Goal: Task Accomplishment & Management: Manage account settings

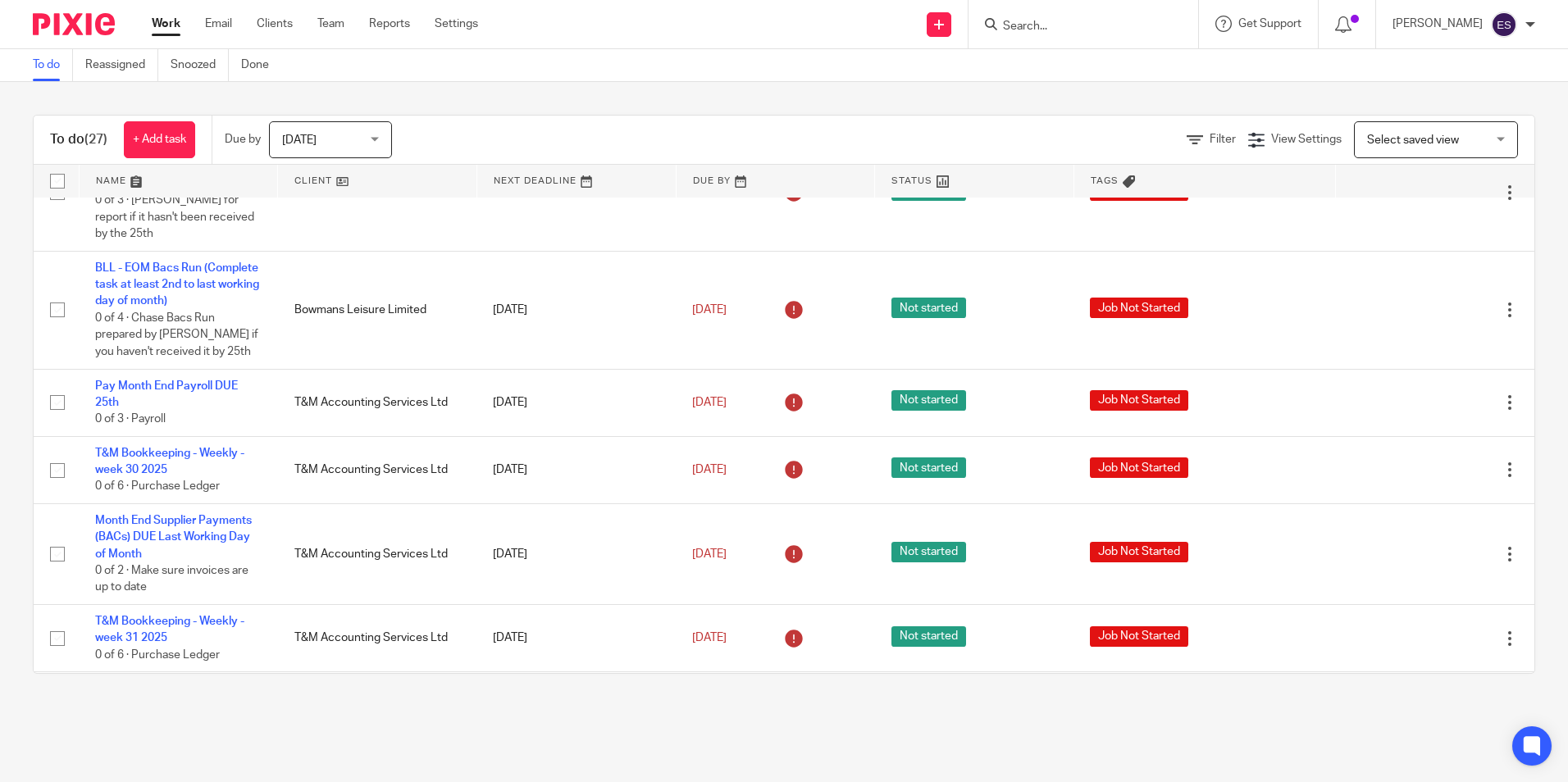
scroll to position [1064, 0]
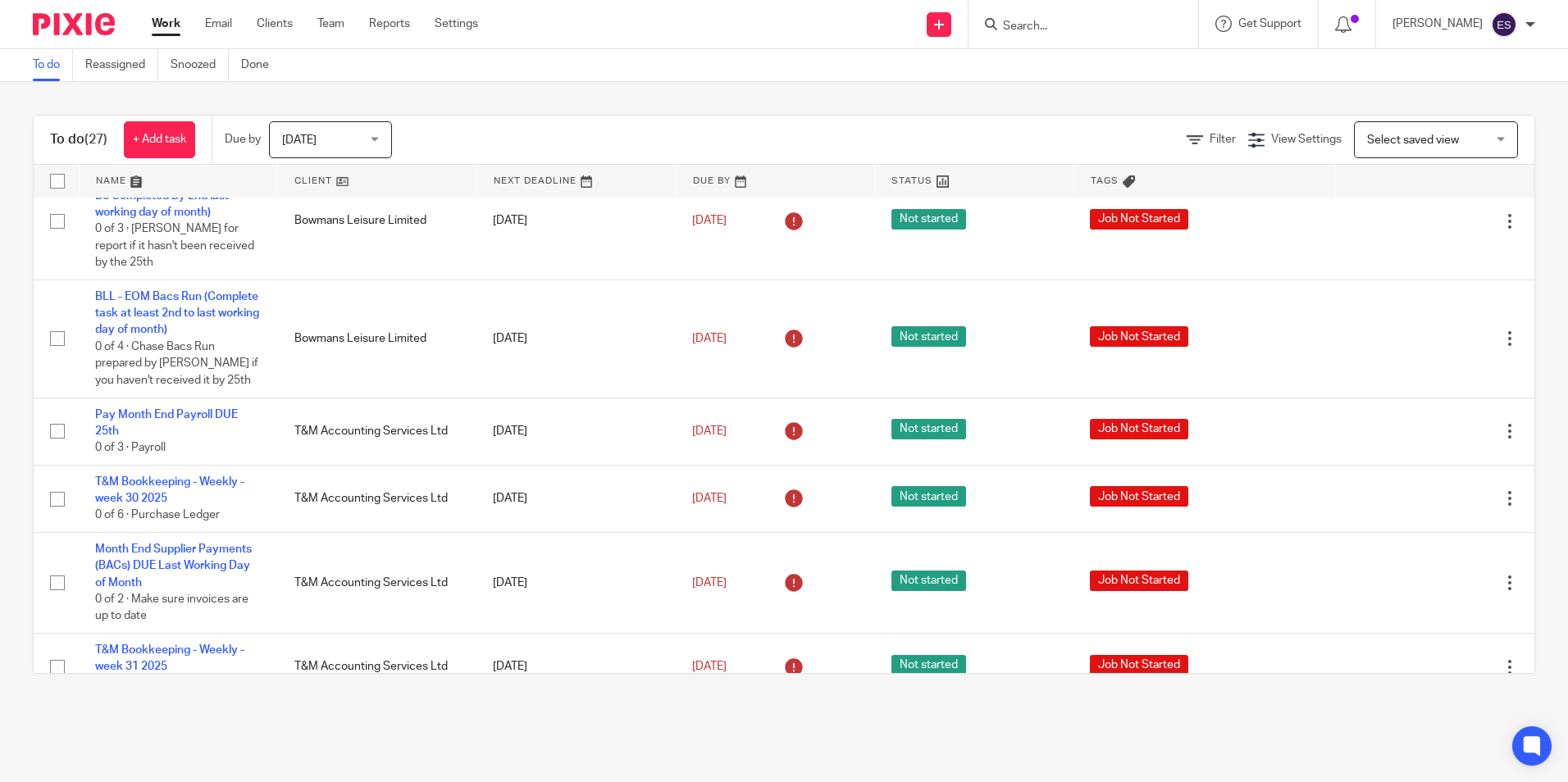
click at [1131, 30] on input "Search" at bounding box center [1075, 27] width 147 height 15
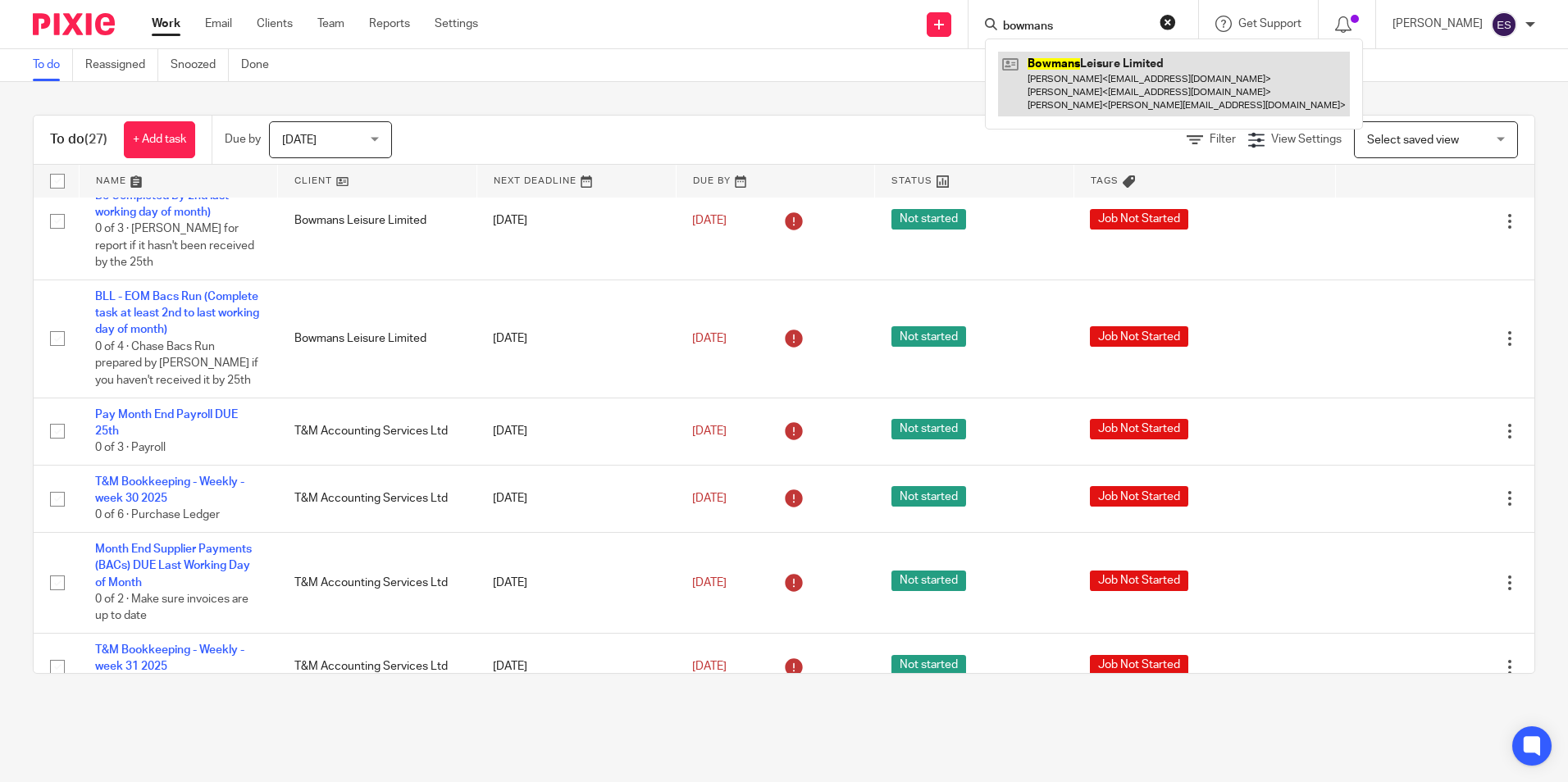
type input "bowmans"
click at [1071, 91] on link at bounding box center [1174, 84] width 352 height 65
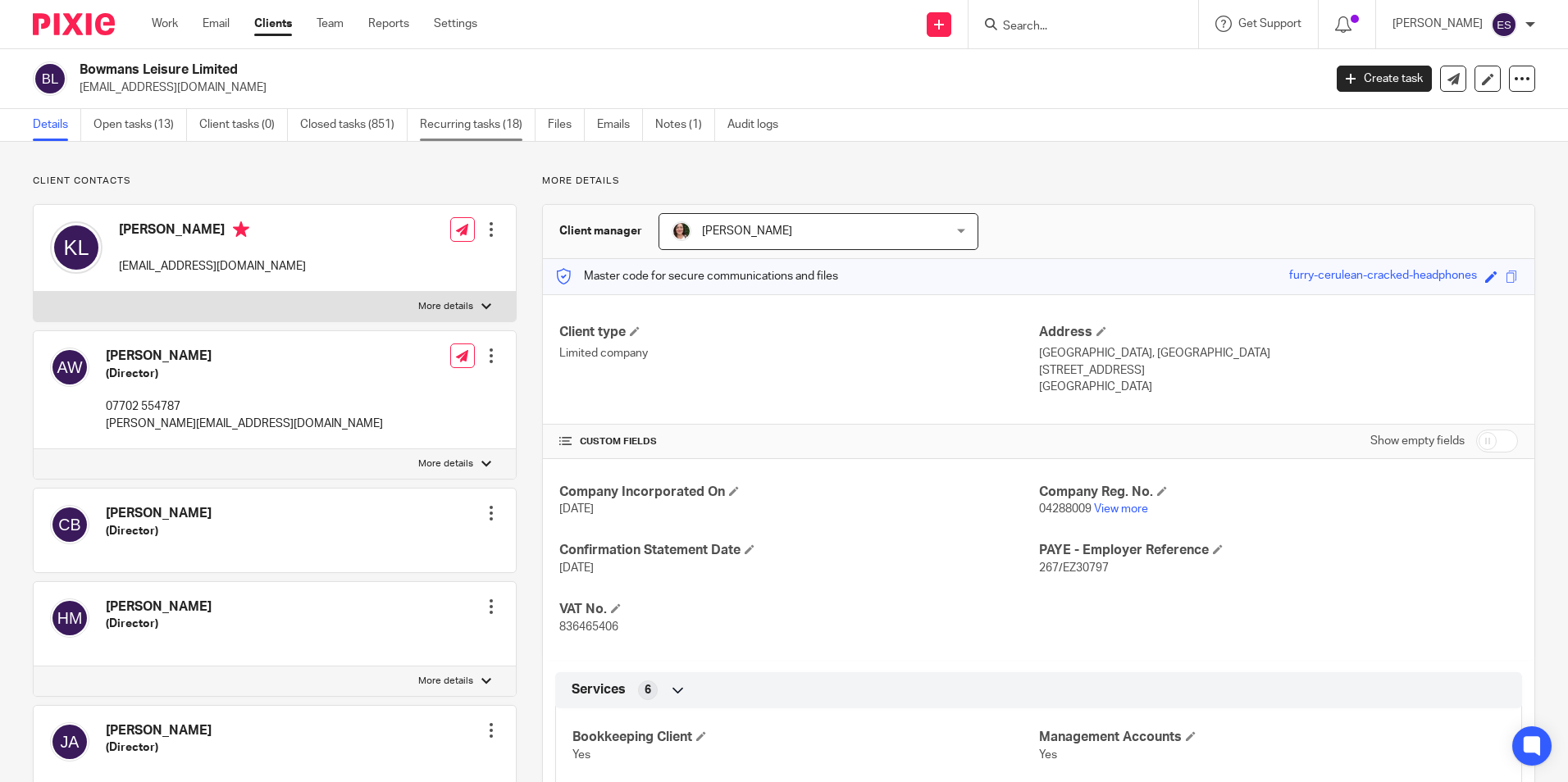
click at [450, 121] on link "Recurring tasks (18)" at bounding box center [478, 125] width 115 height 32
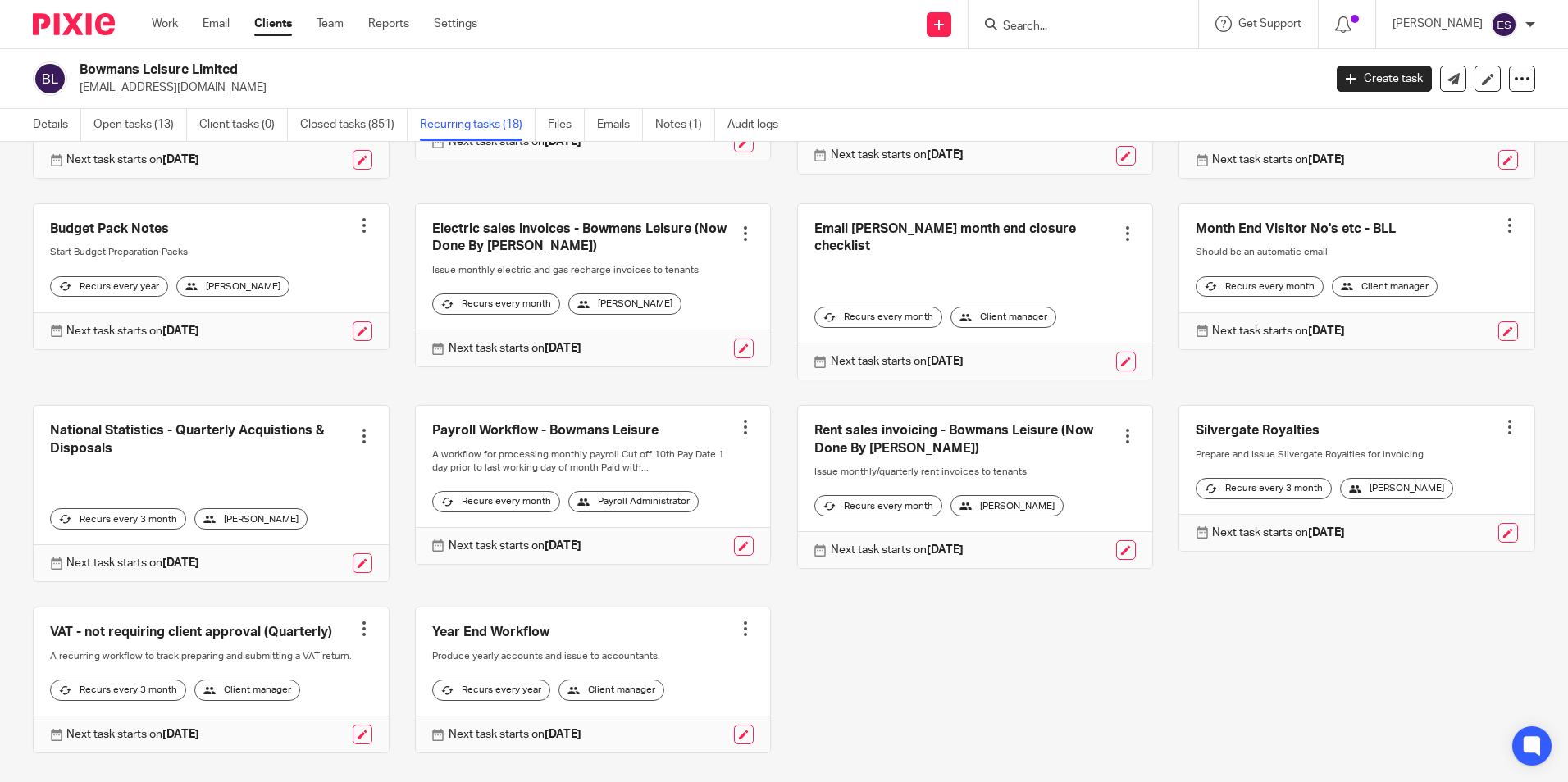
scroll to position [478, 0]
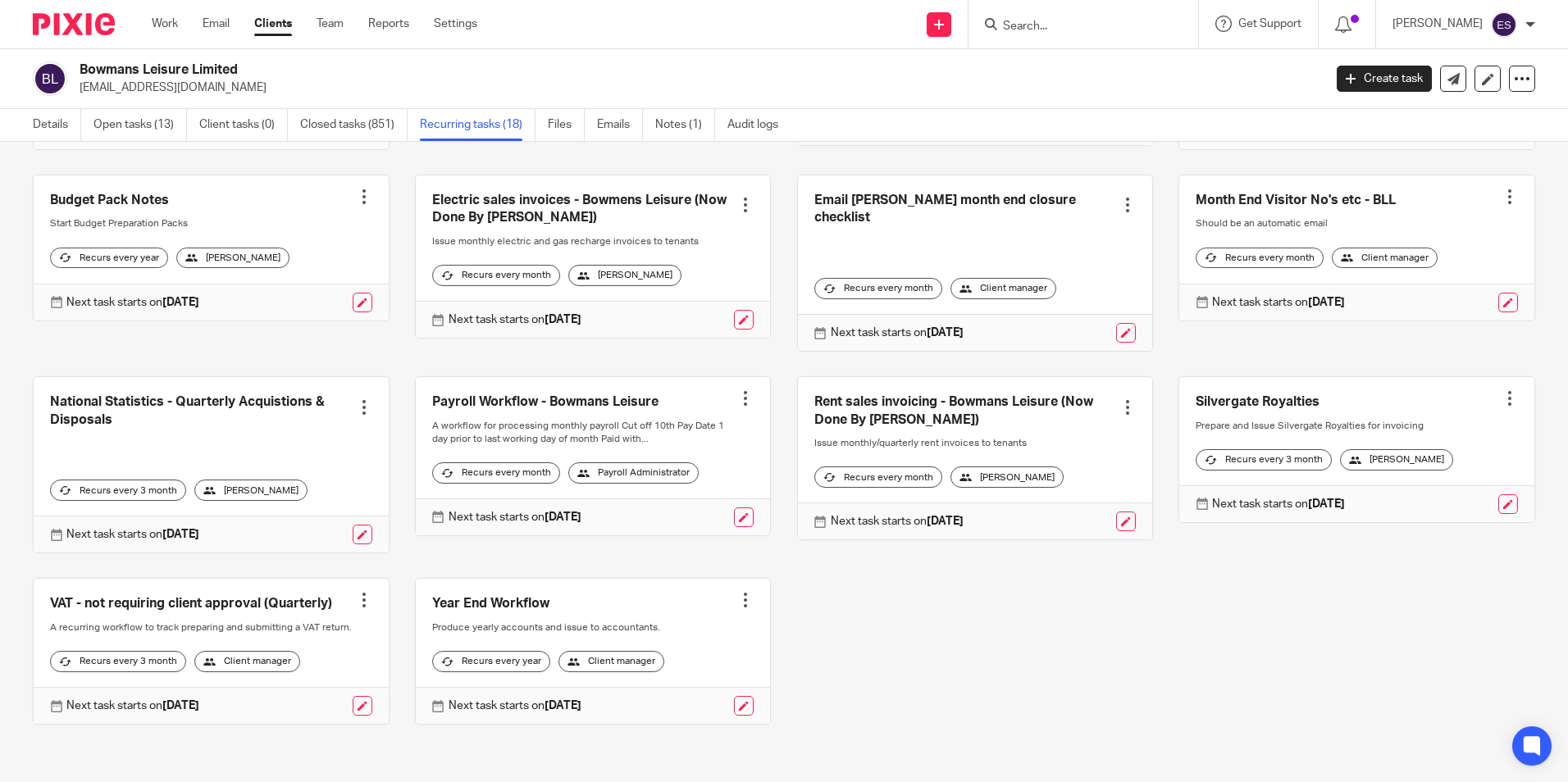
click at [575, 377] on link at bounding box center [593, 456] width 355 height 158
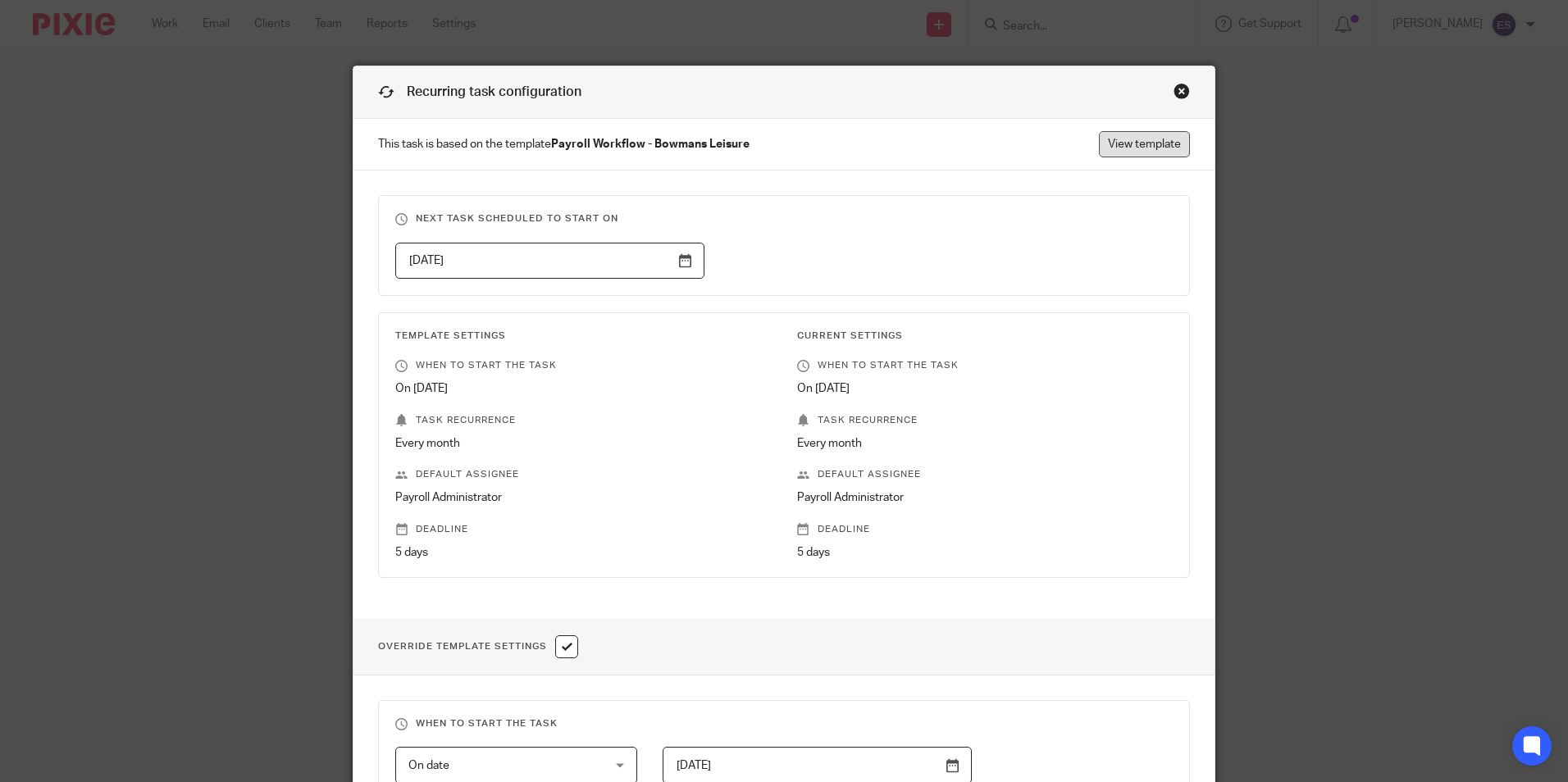
click at [1129, 146] on link "View template" at bounding box center [1144, 144] width 91 height 26
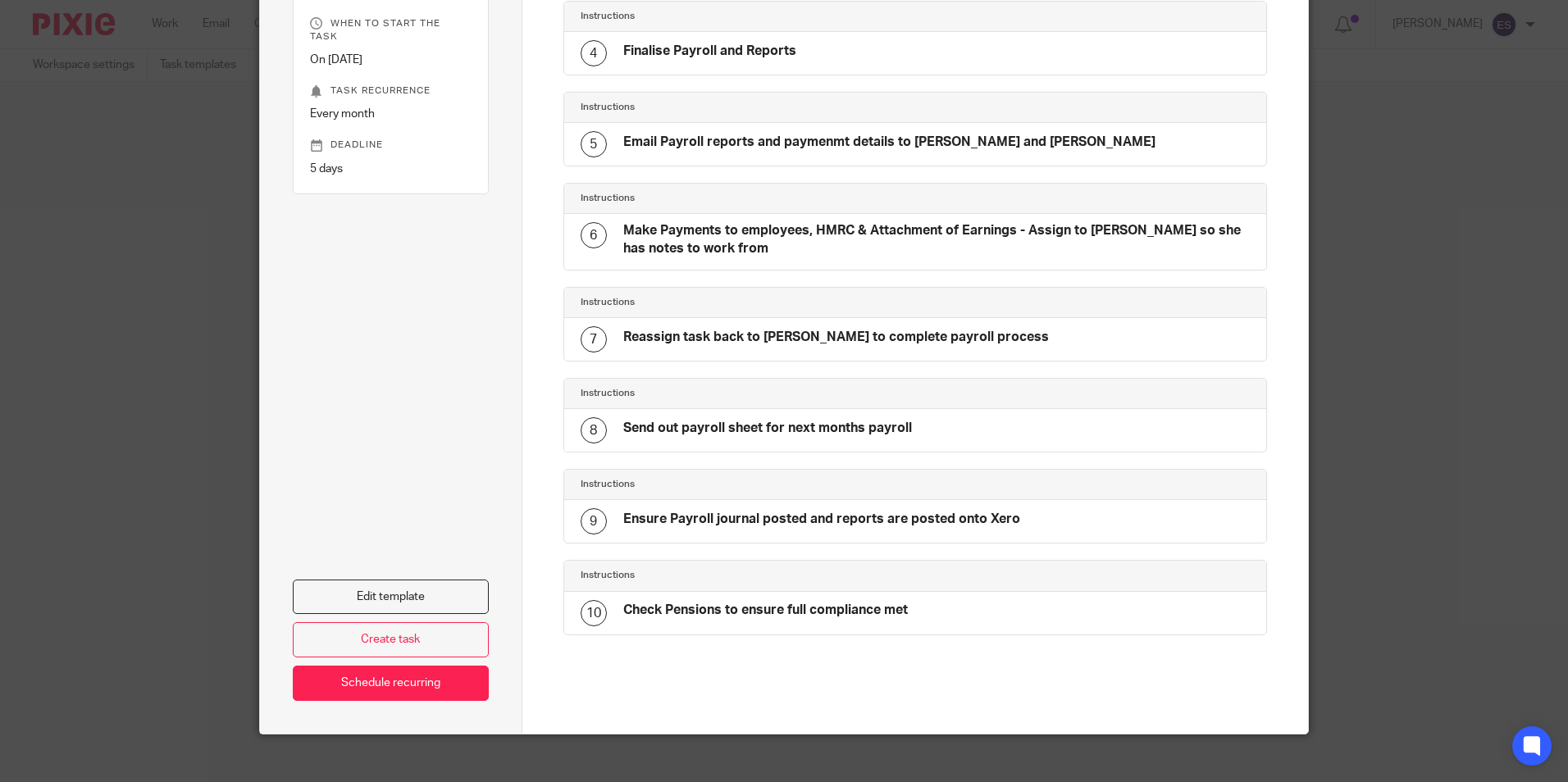
scroll to position [440, 0]
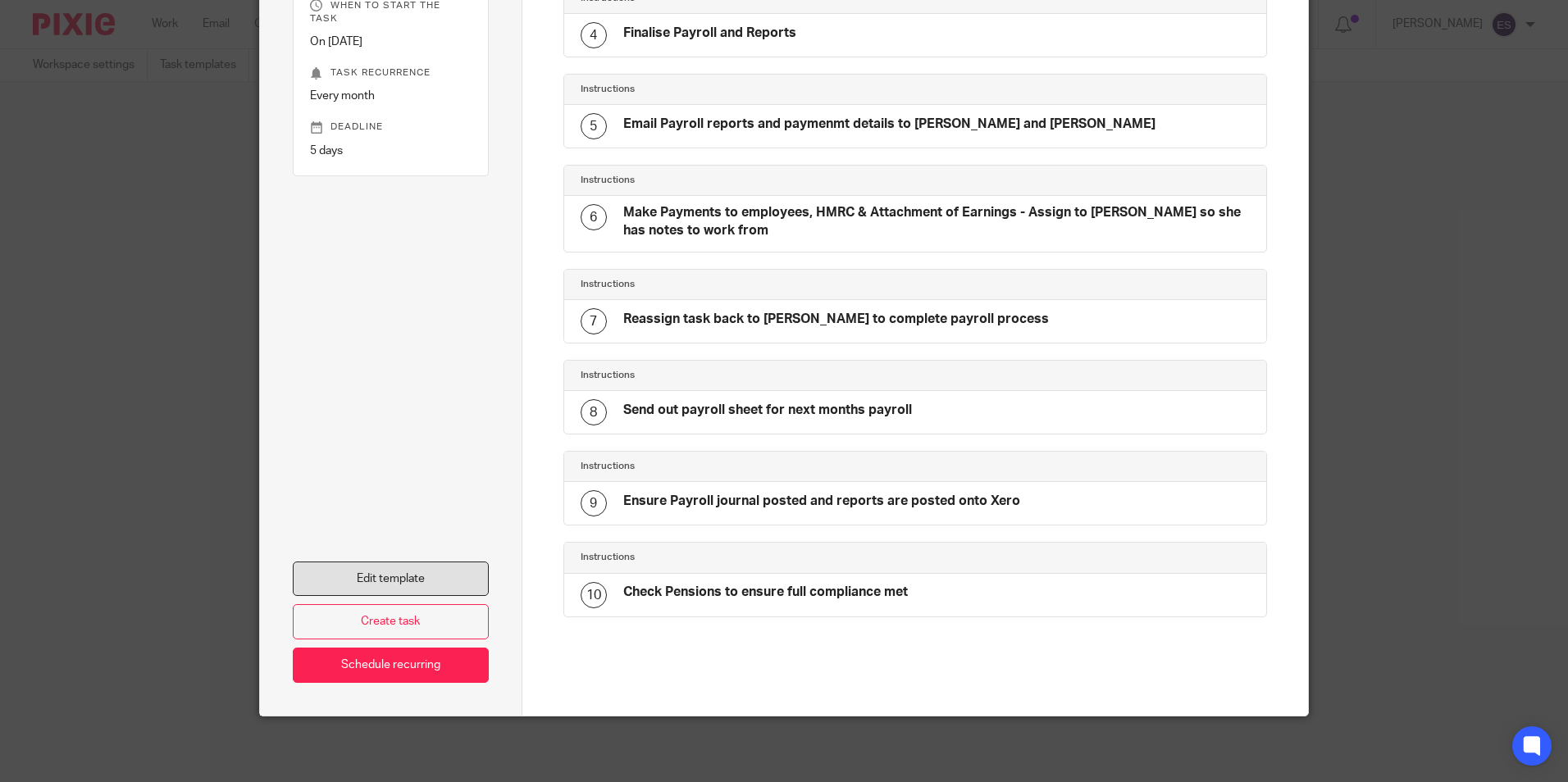
click at [400, 574] on link "Edit template" at bounding box center [391, 579] width 196 height 35
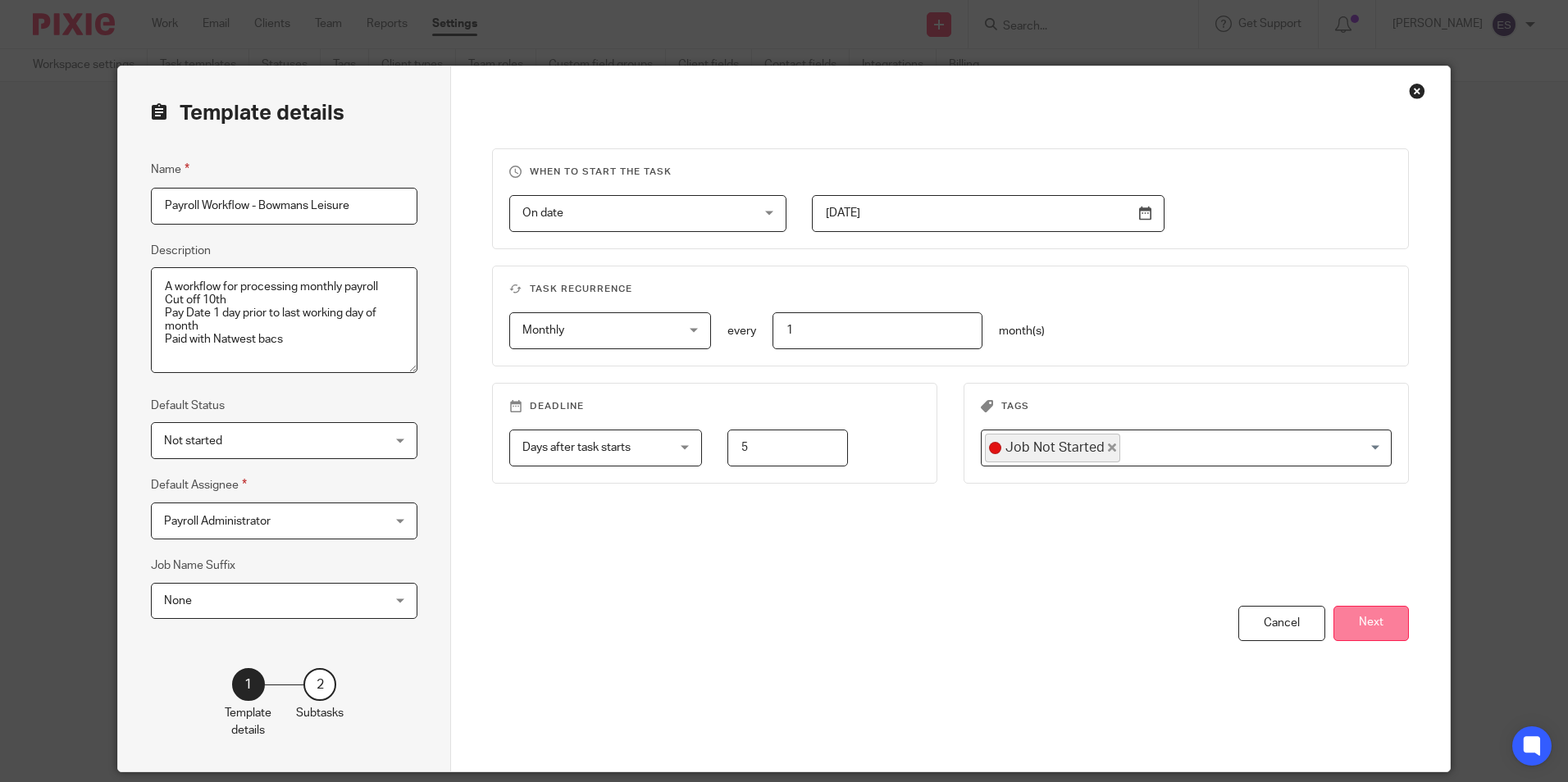
click at [1357, 622] on button "Next" at bounding box center [1371, 624] width 76 height 35
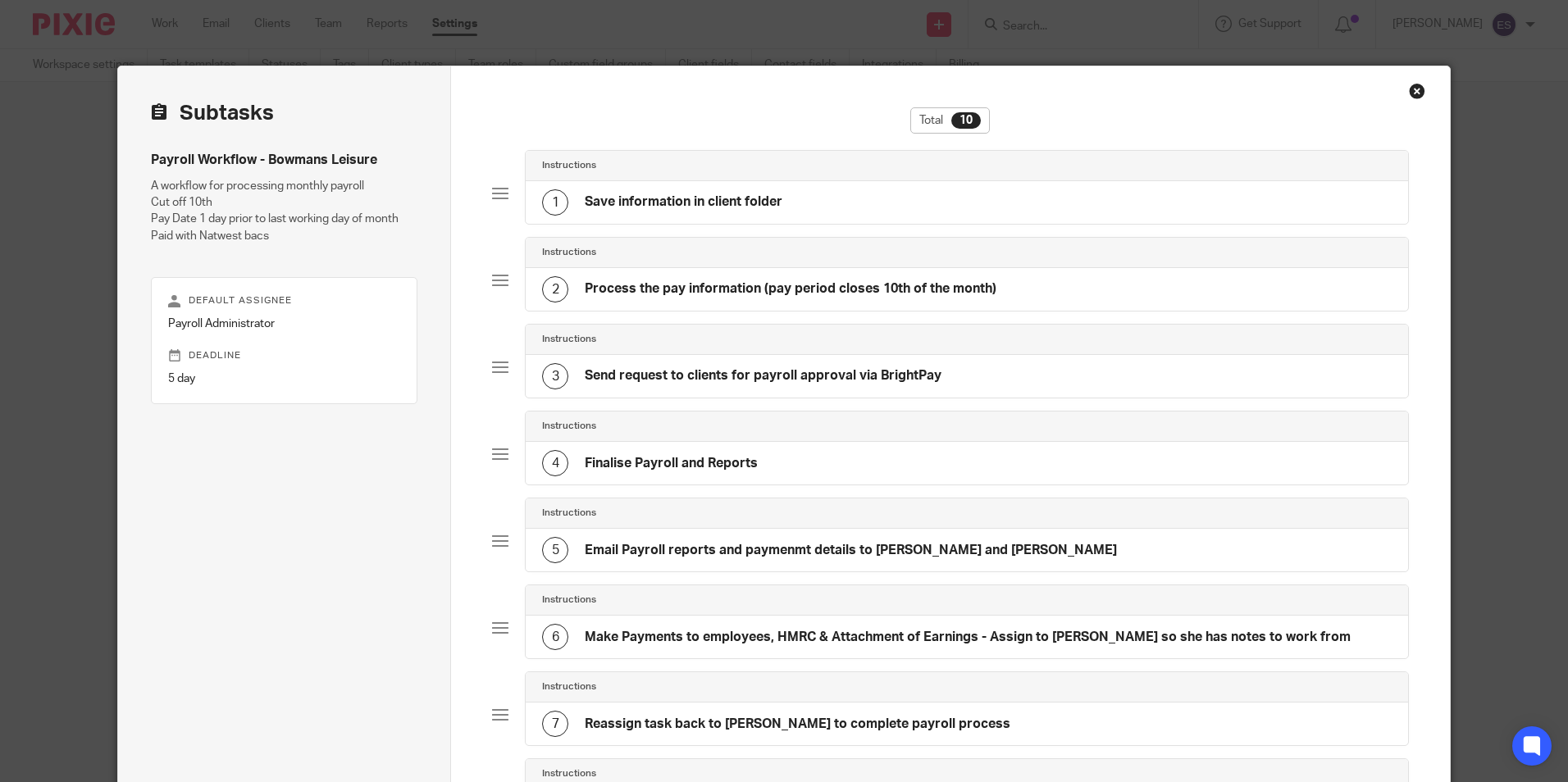
scroll to position [246, 0]
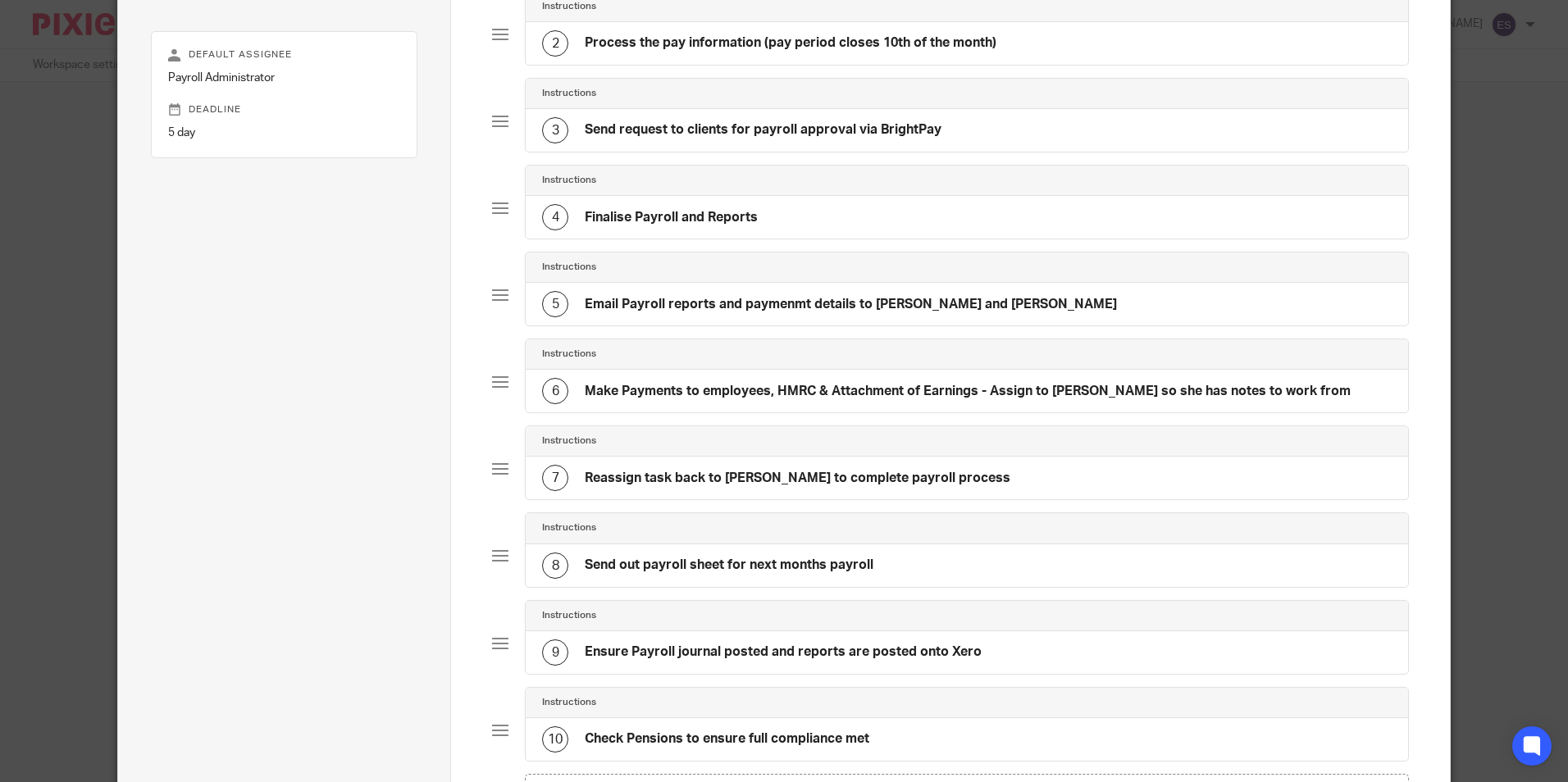
click at [766, 391] on h4 "Make Payments to employees, HMRC & Attachment of Earnings - Assign to [PERSON_N…" at bounding box center [967, 392] width 765 height 17
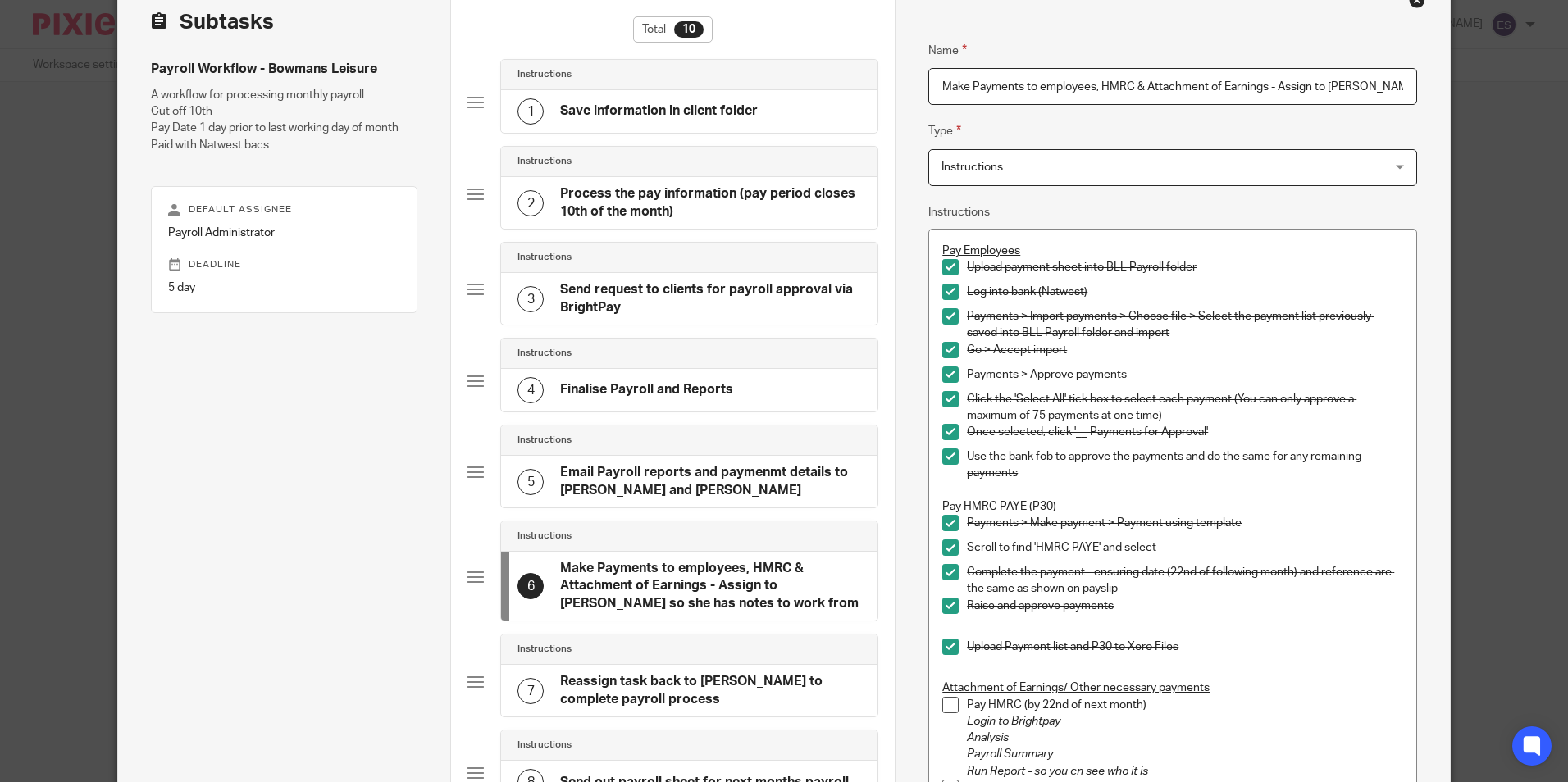
scroll to position [0, 0]
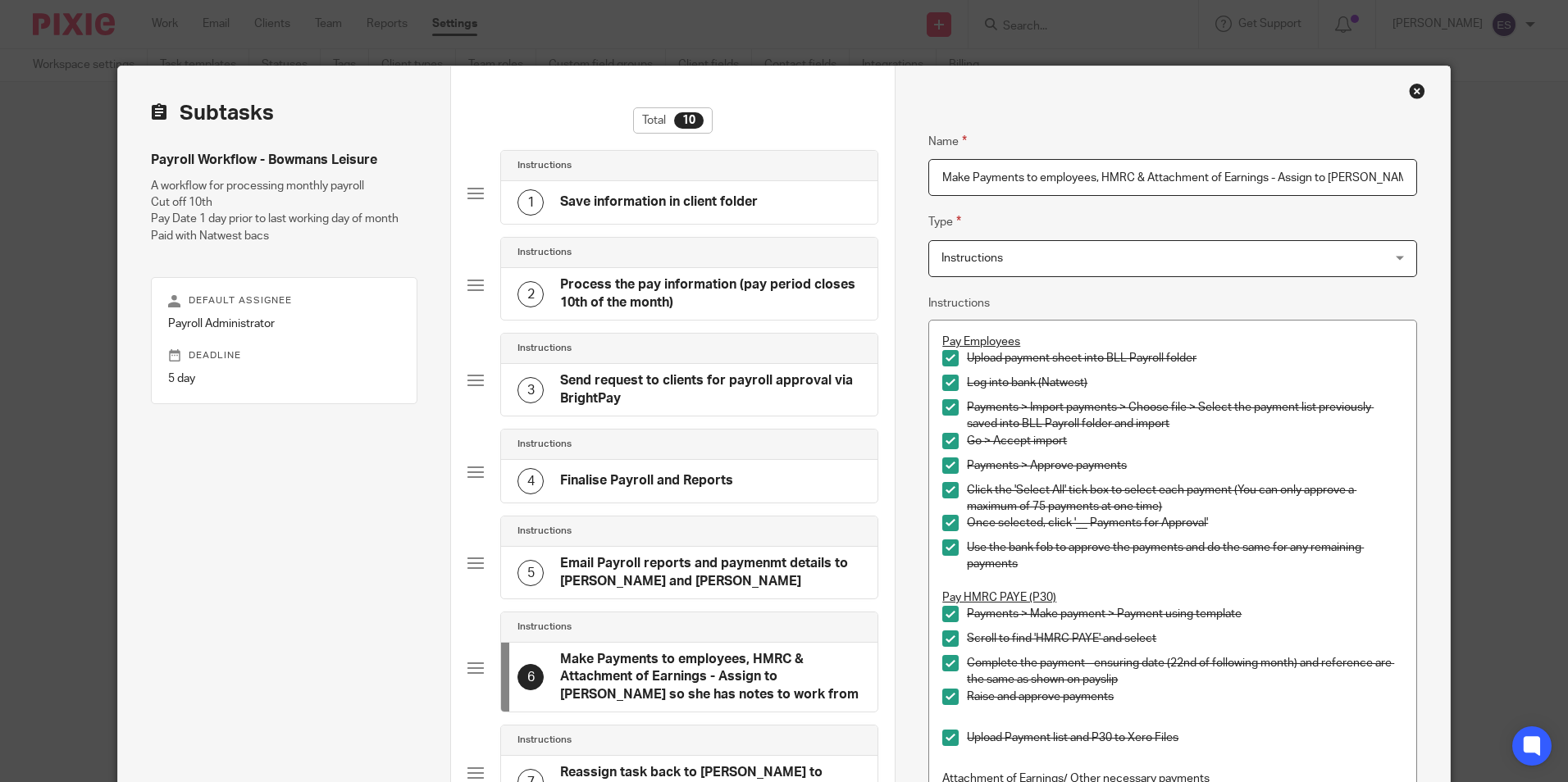
click at [789, 570] on h4 "Email Payroll reports and paymenmt details to Emily and cc Tracey" at bounding box center [710, 573] width 301 height 35
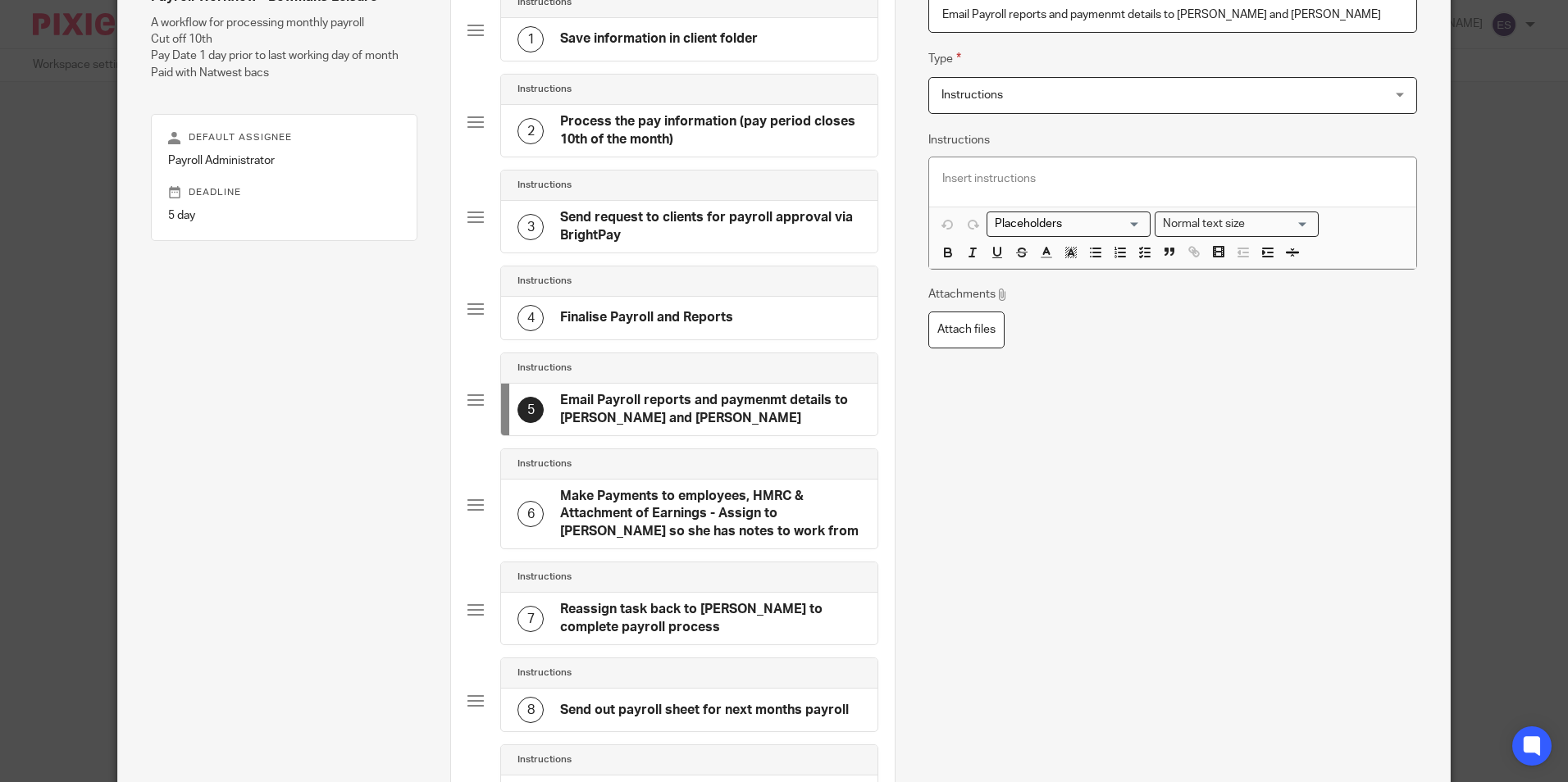
scroll to position [164, 0]
click at [674, 513] on h4 "Make Payments to employees, HMRC & Attachment of Earnings - Assign to Emily so …" at bounding box center [710, 513] width 301 height 53
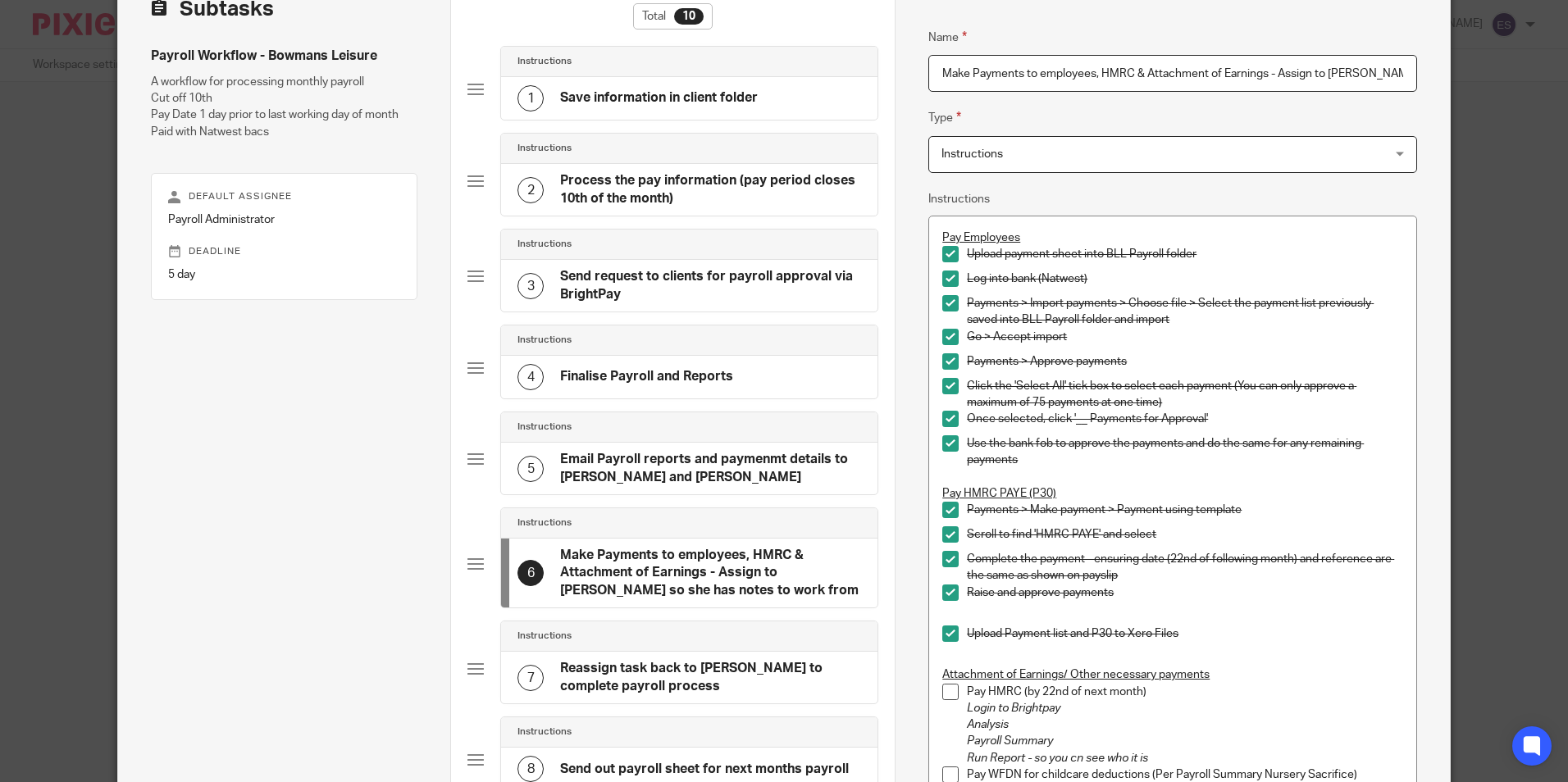
scroll to position [0, 0]
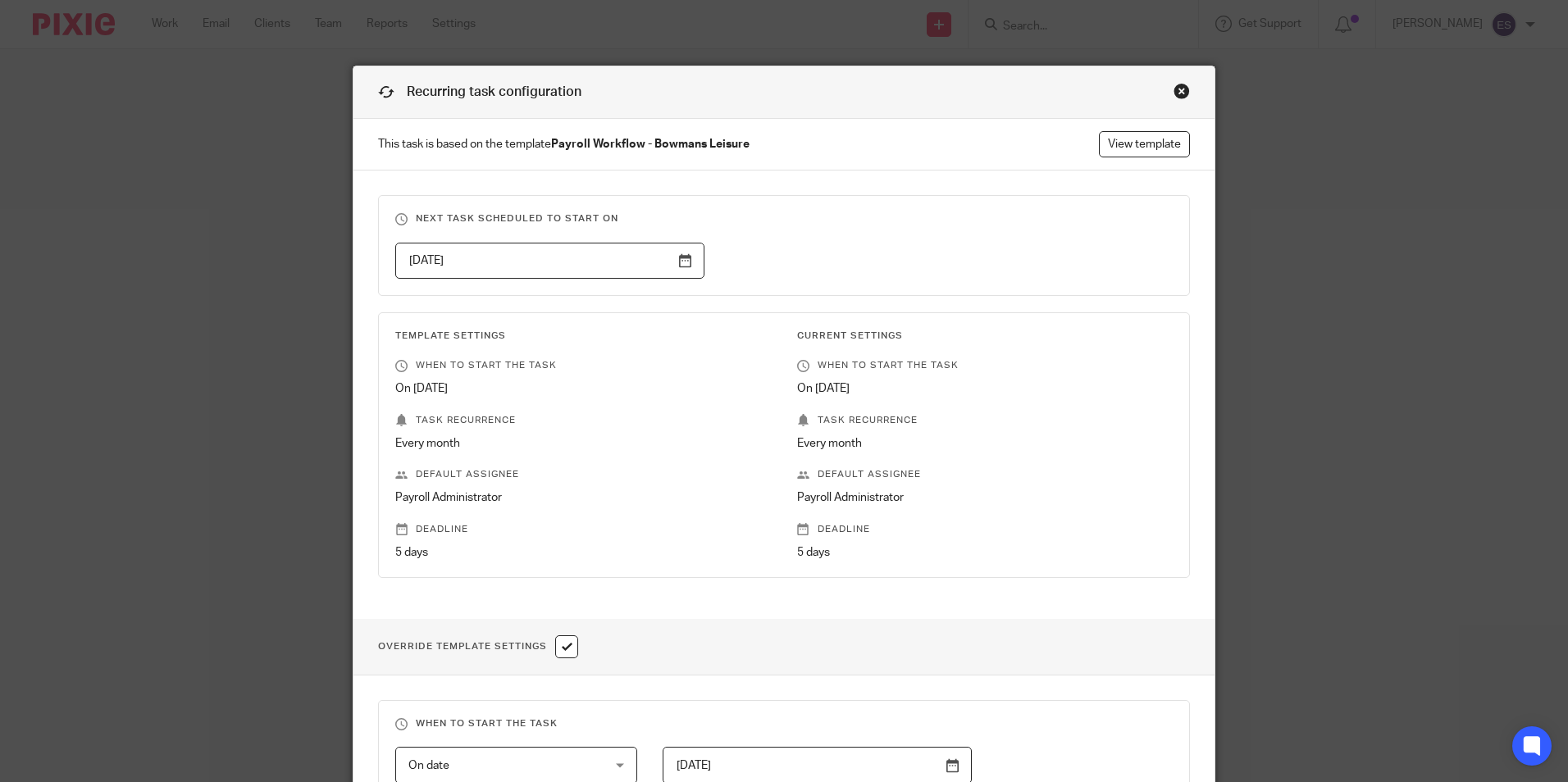
click at [1174, 95] on div "Close this dialog window" at bounding box center [1181, 90] width 16 height 16
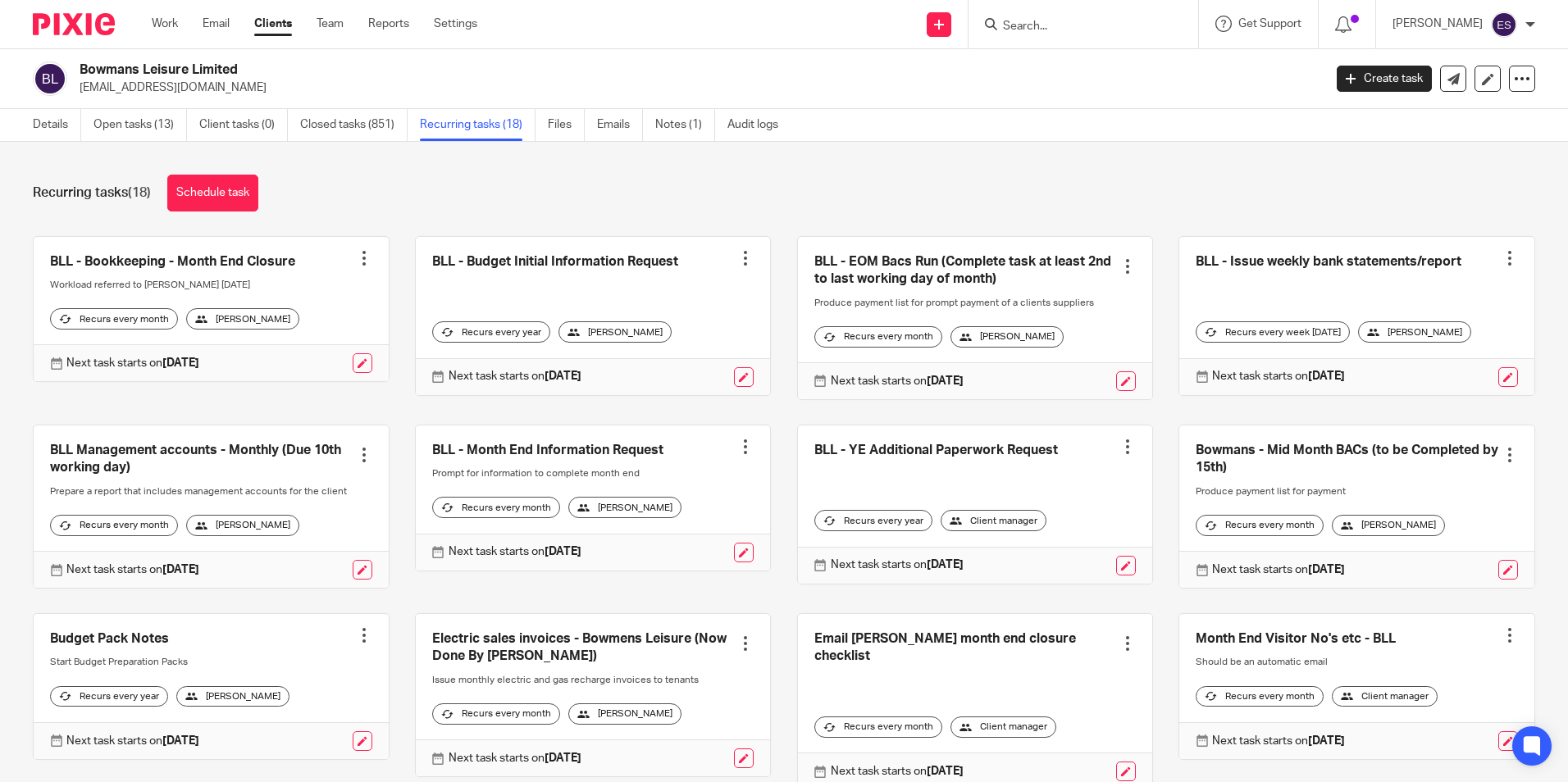
click at [1039, 29] on input "Search" at bounding box center [1075, 27] width 147 height 15
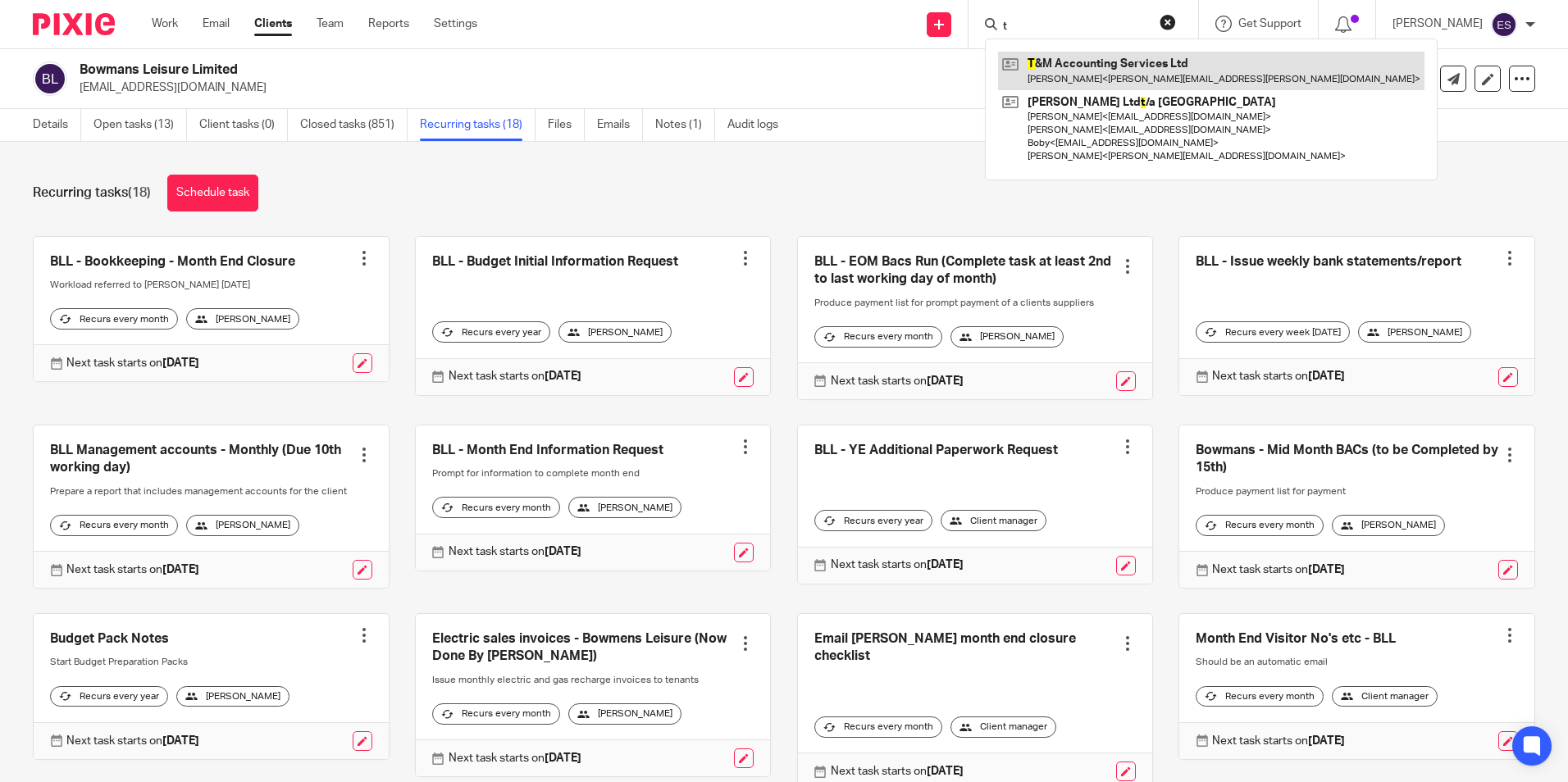
type input "t"
click at [1058, 80] on link at bounding box center [1211, 71] width 426 height 38
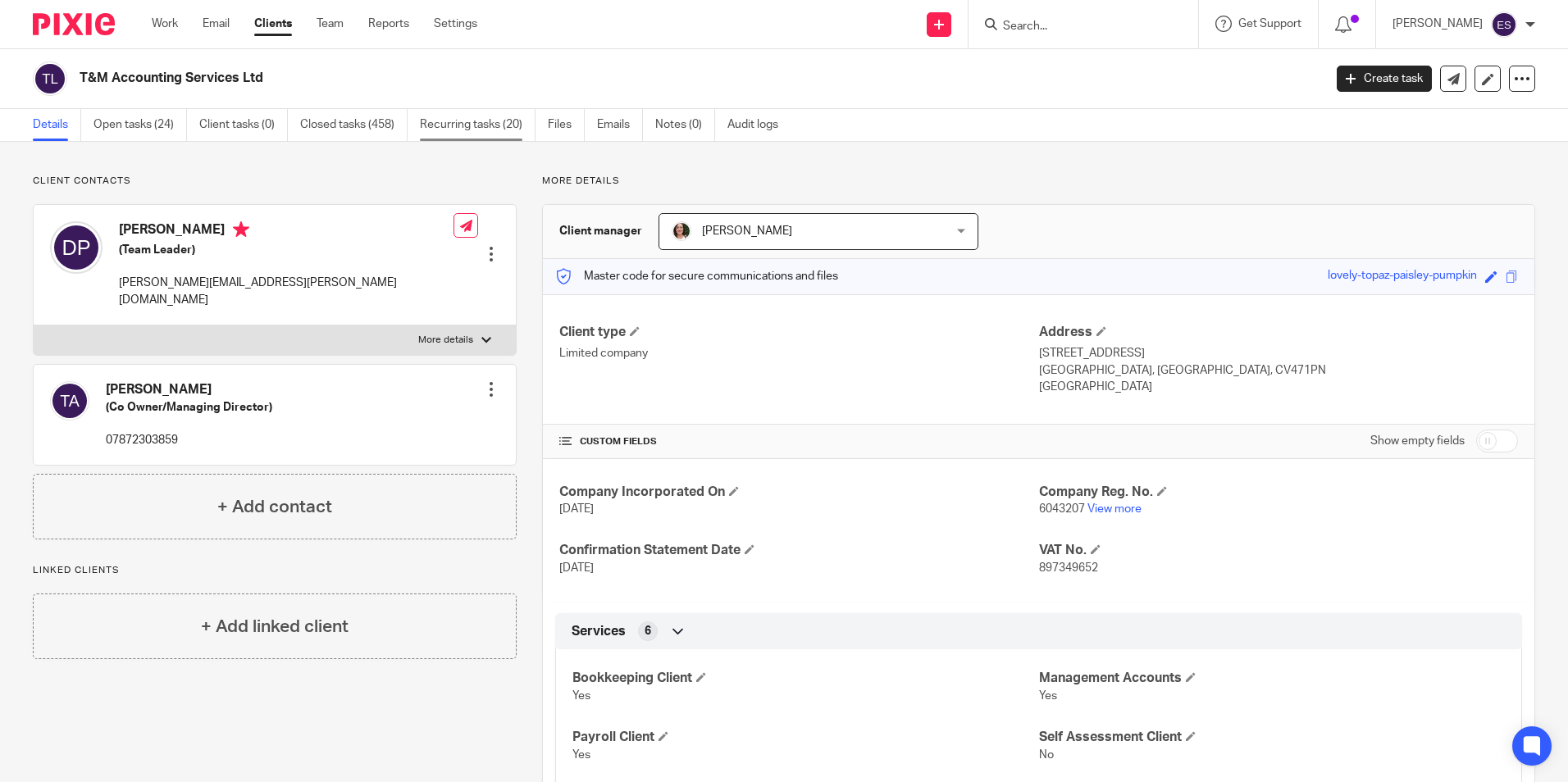
click at [473, 130] on link "Recurring tasks (20)" at bounding box center [478, 125] width 115 height 32
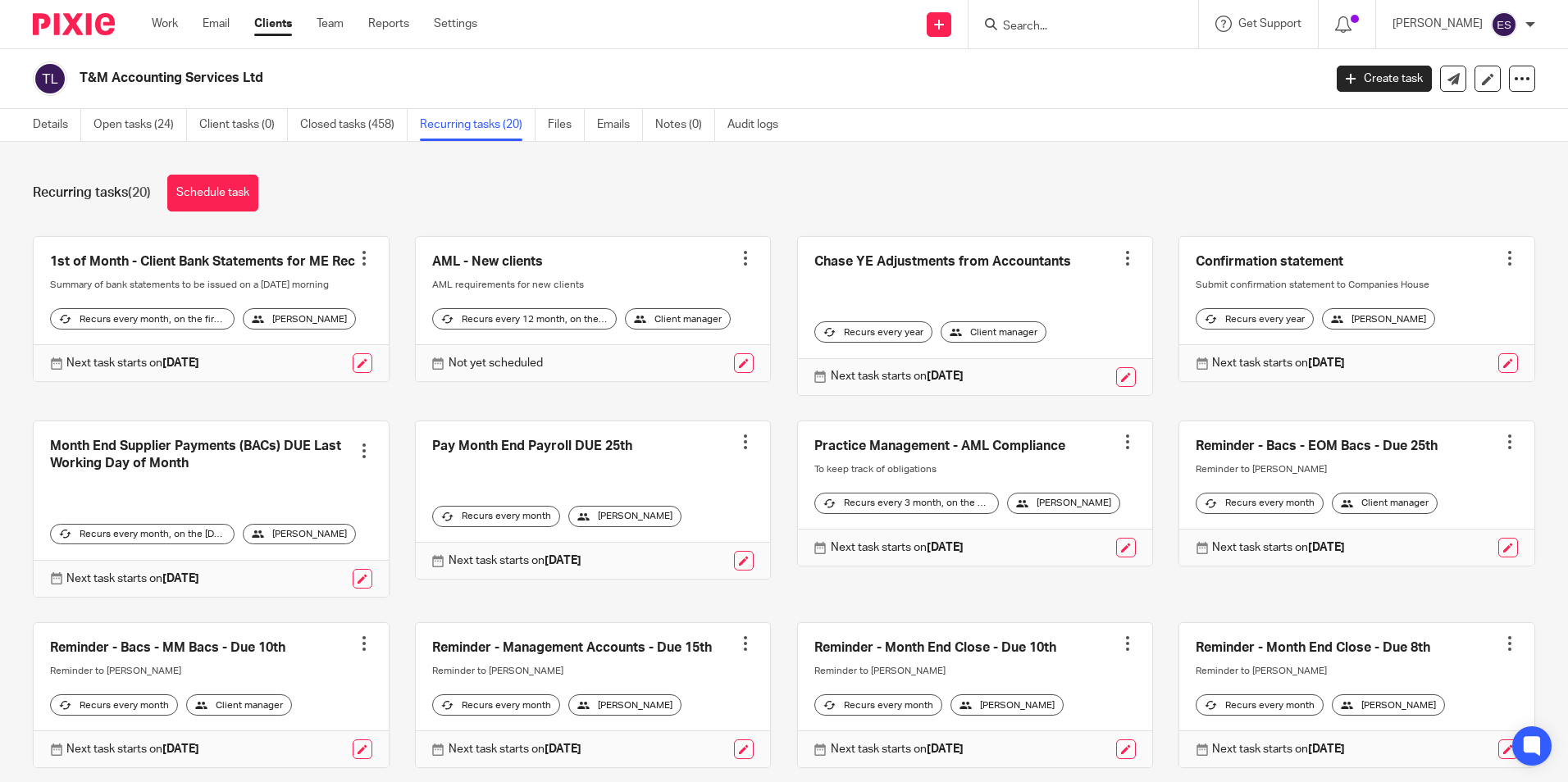
click at [1031, 29] on input "Search" at bounding box center [1075, 27] width 147 height 15
type input "t"
